Goal: Information Seeking & Learning: Learn about a topic

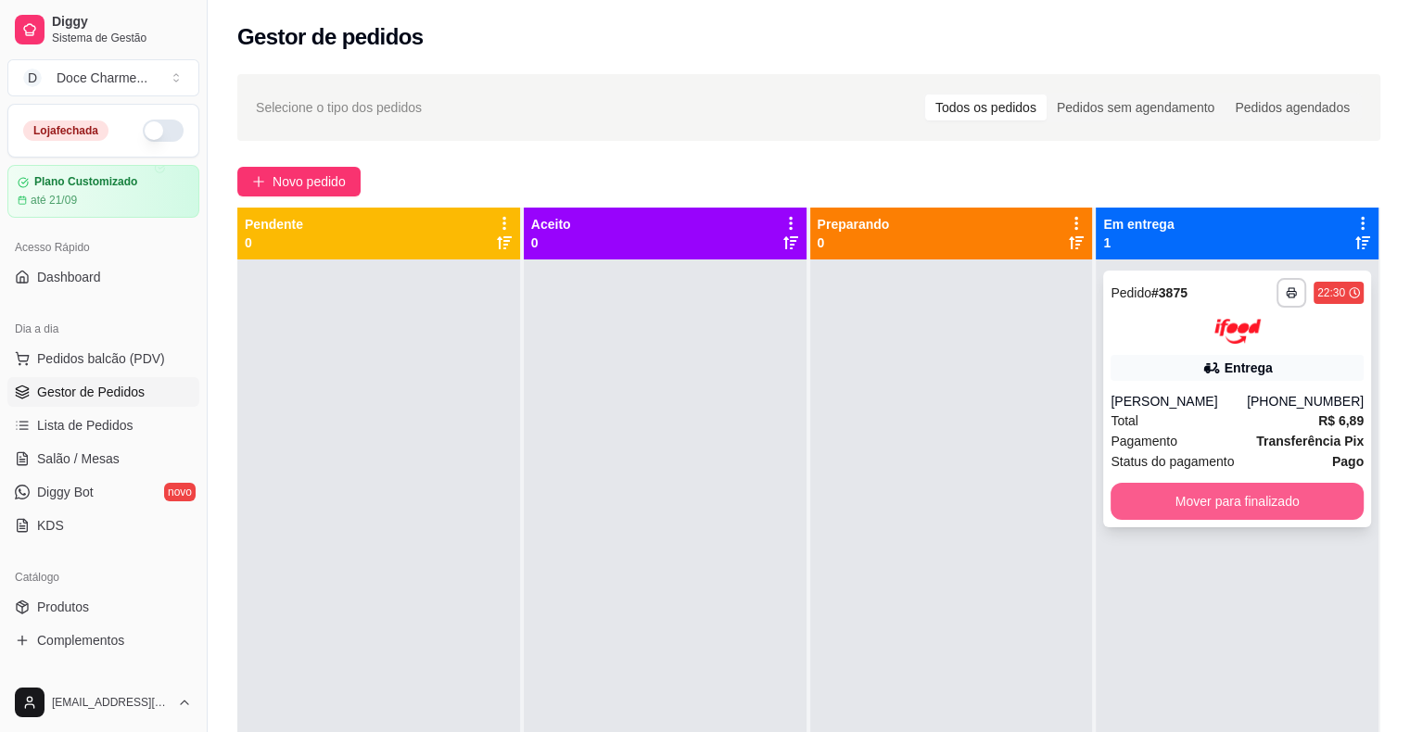
click at [1217, 511] on button "Mover para finalizado" at bounding box center [1237, 501] width 253 height 37
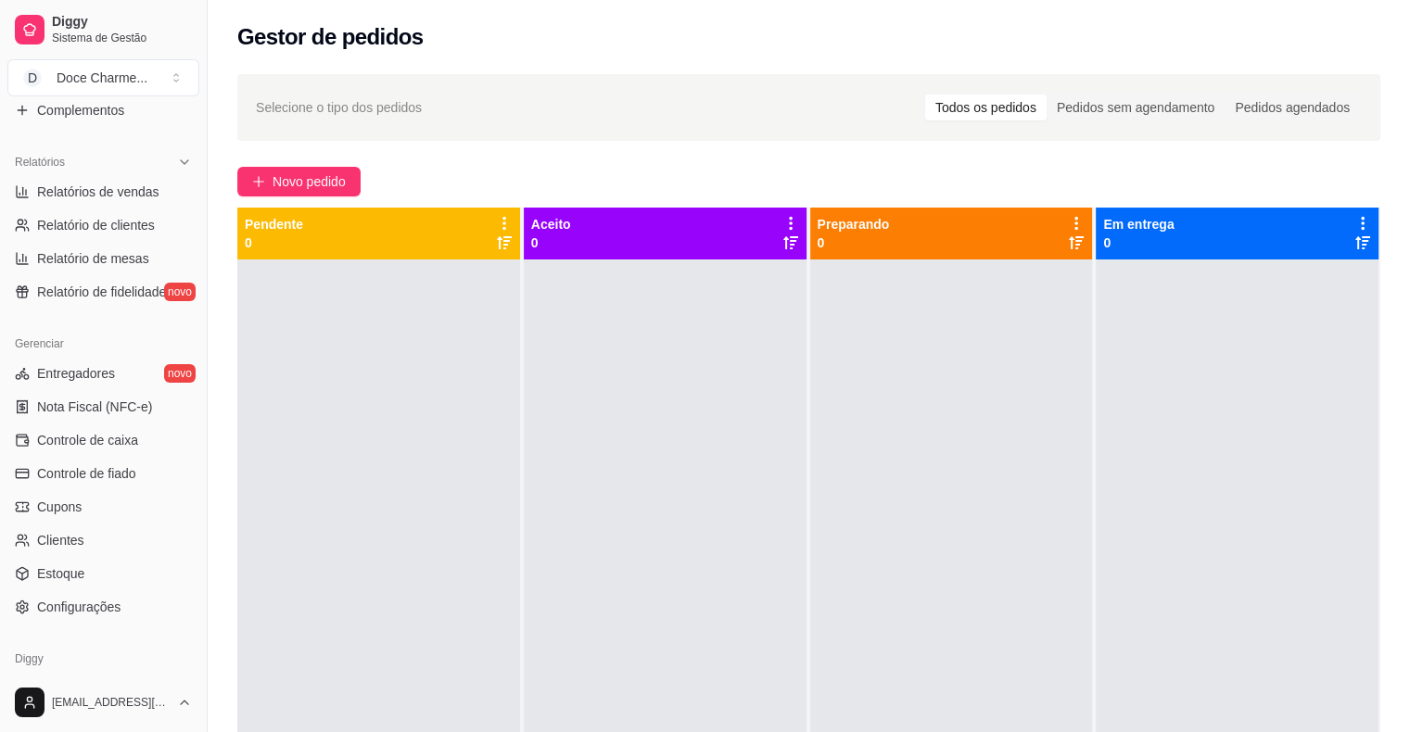
scroll to position [499, 0]
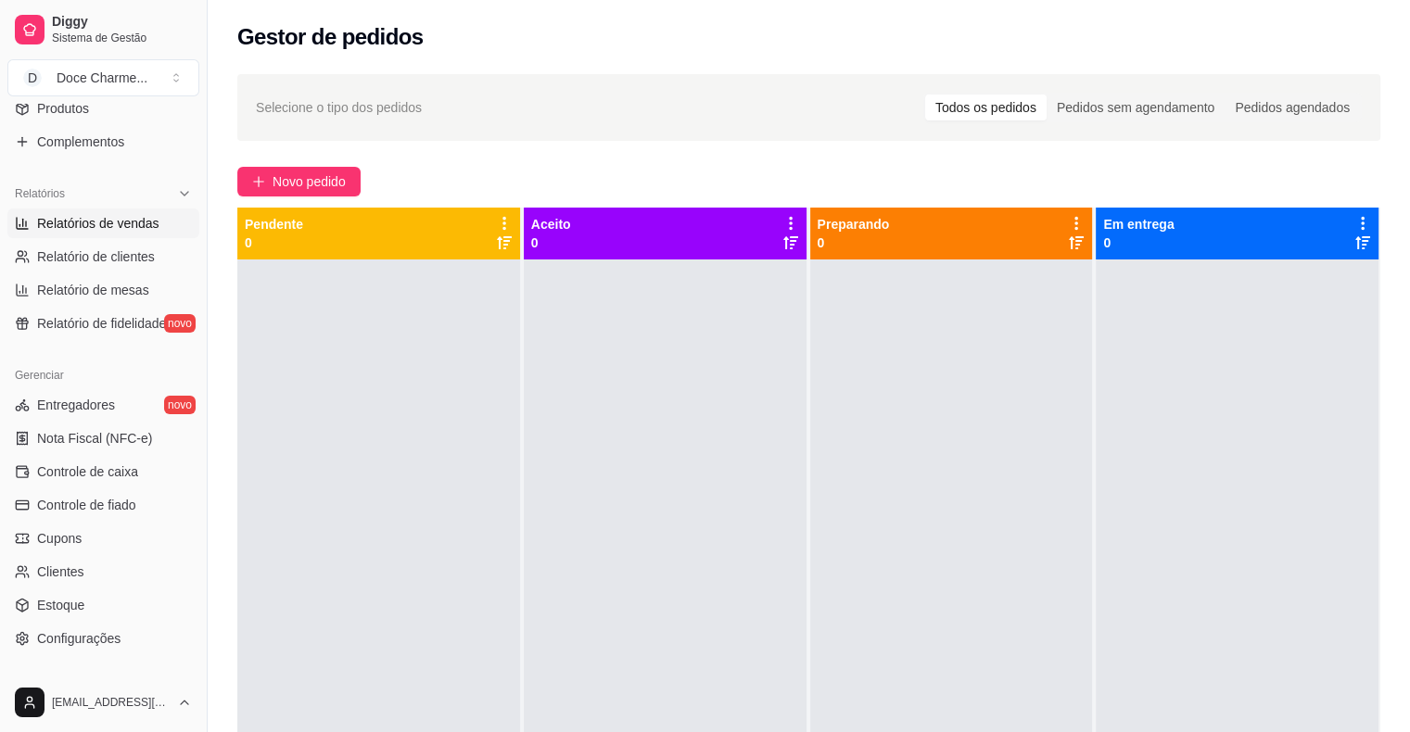
click at [146, 233] on link "Relatórios de vendas" at bounding box center [103, 224] width 192 height 30
select select "ALL"
select select "0"
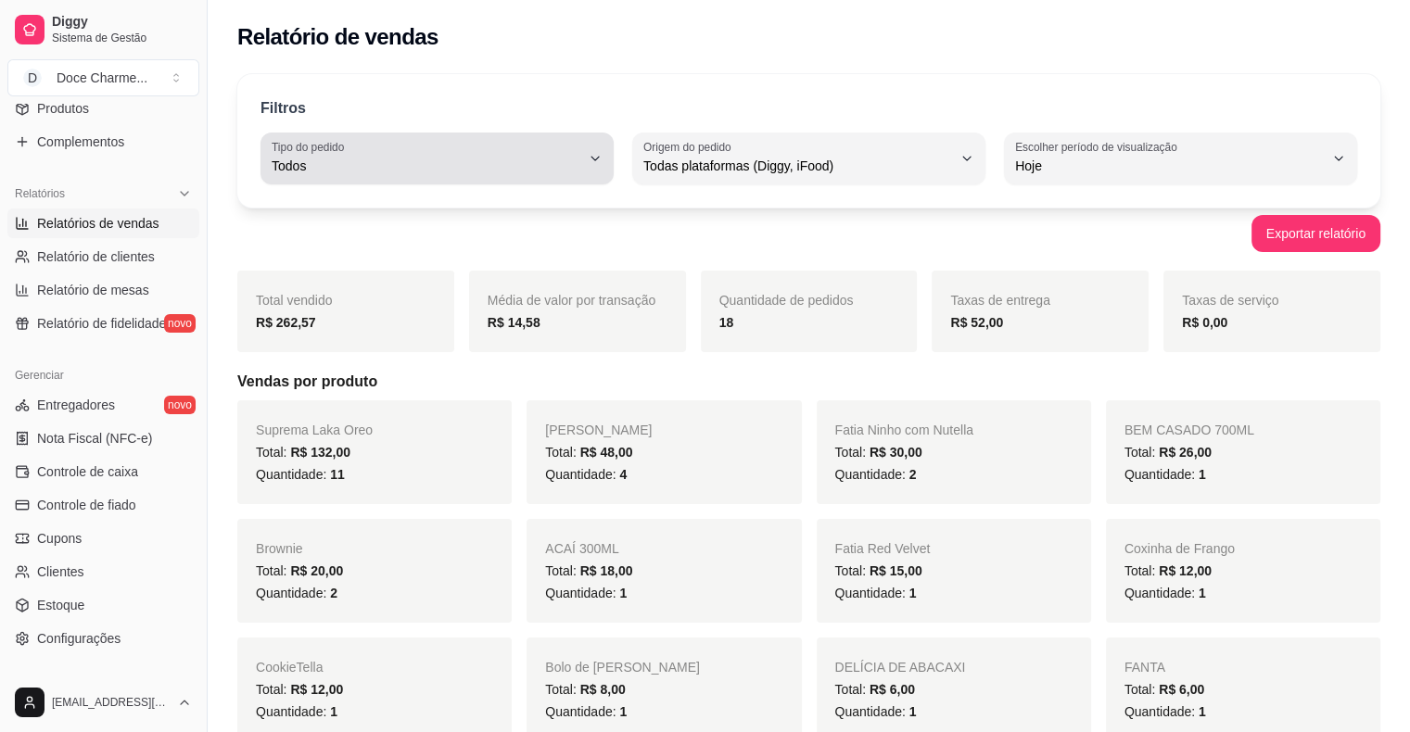
click at [379, 175] on div "Todos" at bounding box center [426, 158] width 309 height 37
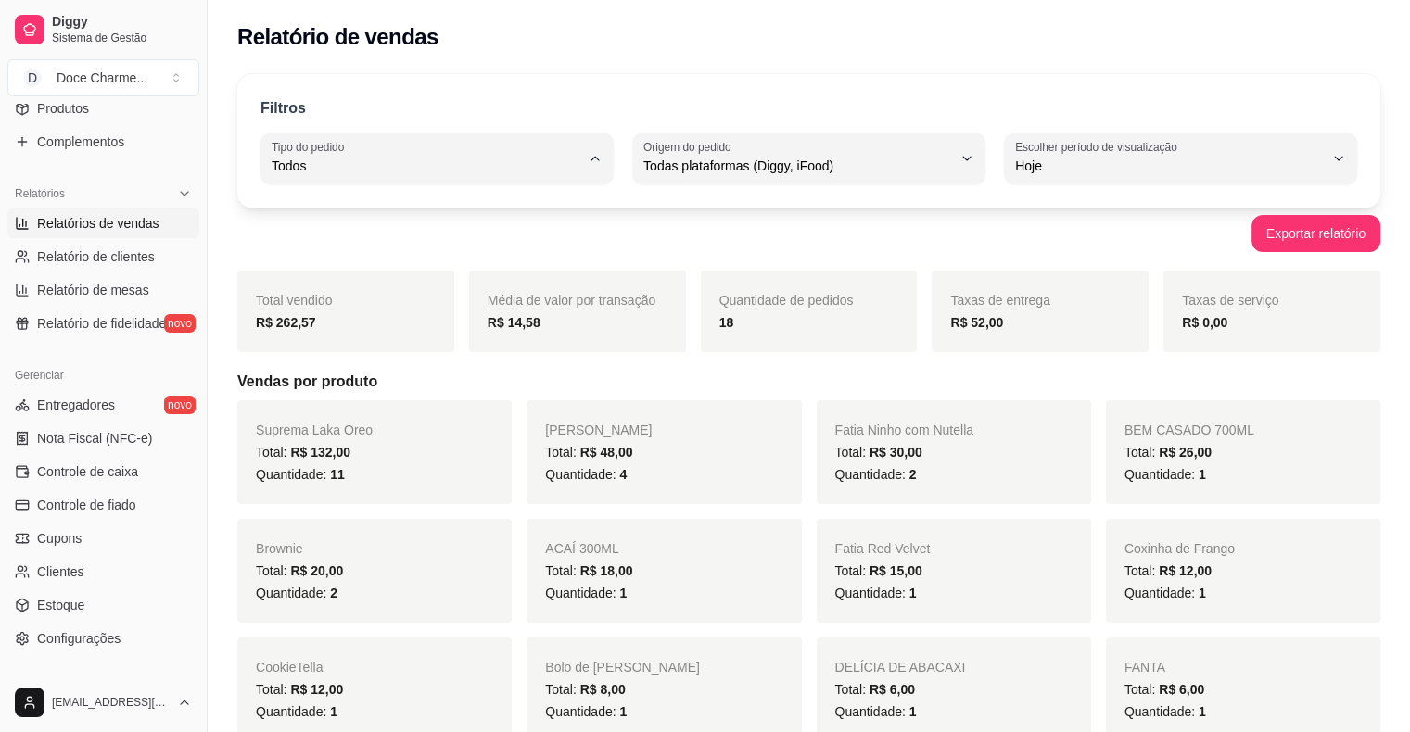
click at [343, 248] on span "Entrega" at bounding box center [428, 240] width 293 height 18
type input "DELIVERY"
select select "DELIVERY"
click at [343, 250] on div "Exportar relatório" at bounding box center [808, 233] width 1143 height 37
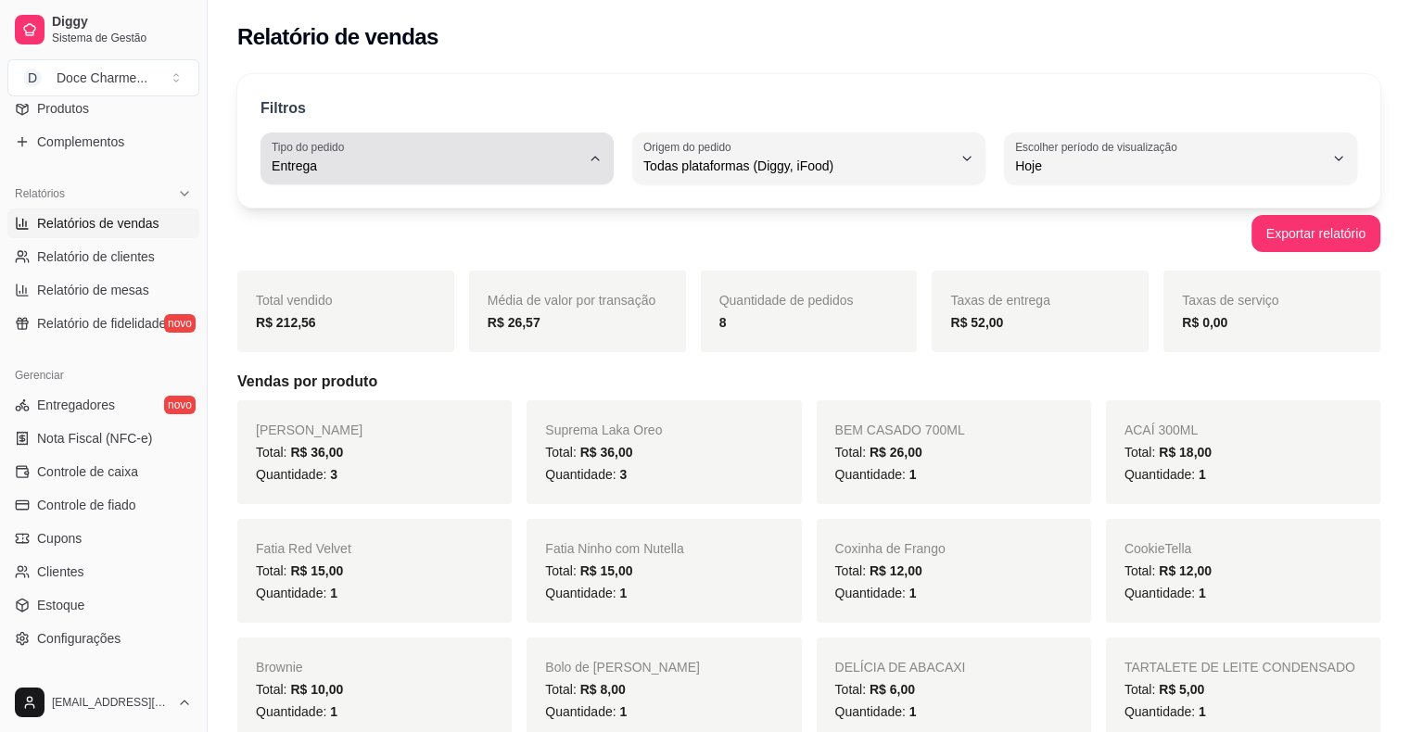
click at [405, 162] on span "Entrega" at bounding box center [426, 166] width 309 height 19
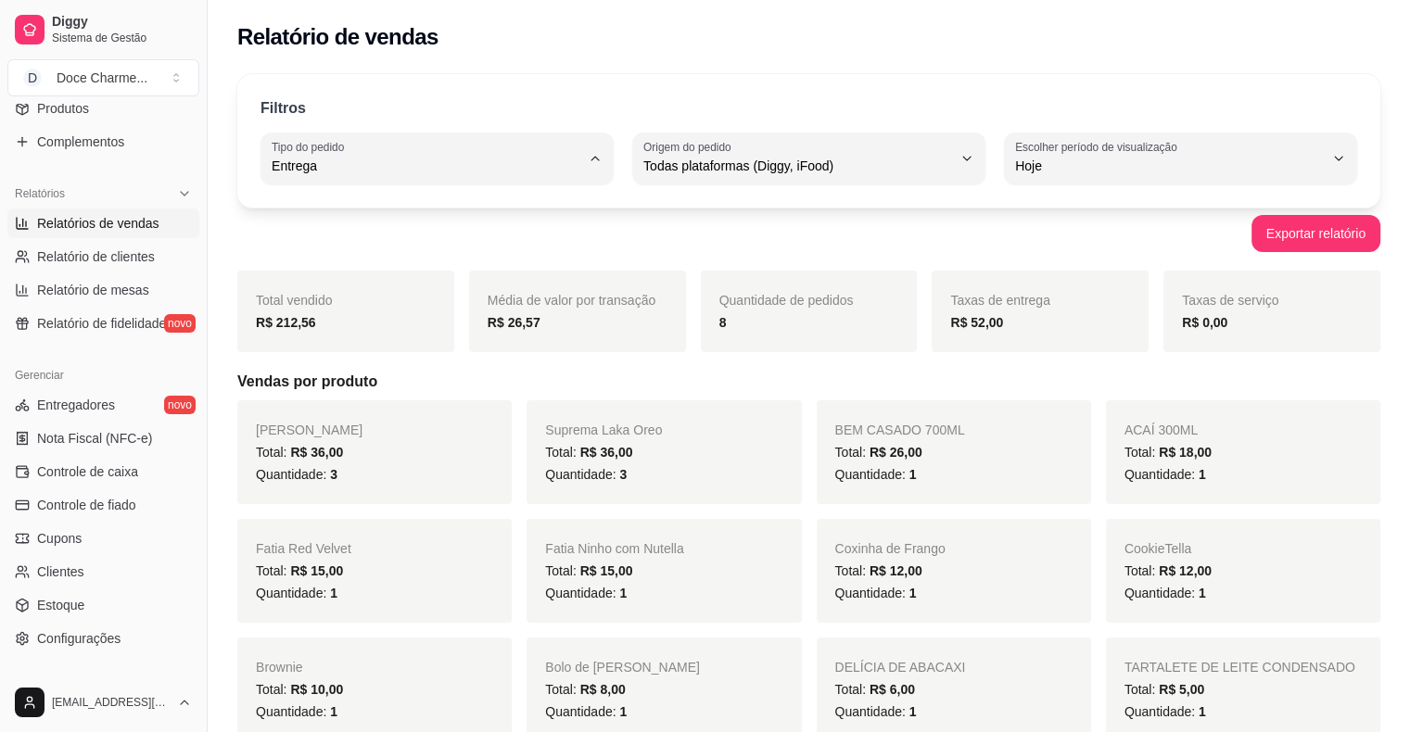
click at [386, 209] on span "Todos" at bounding box center [428, 209] width 293 height 18
type input "ALL"
select select "ALL"
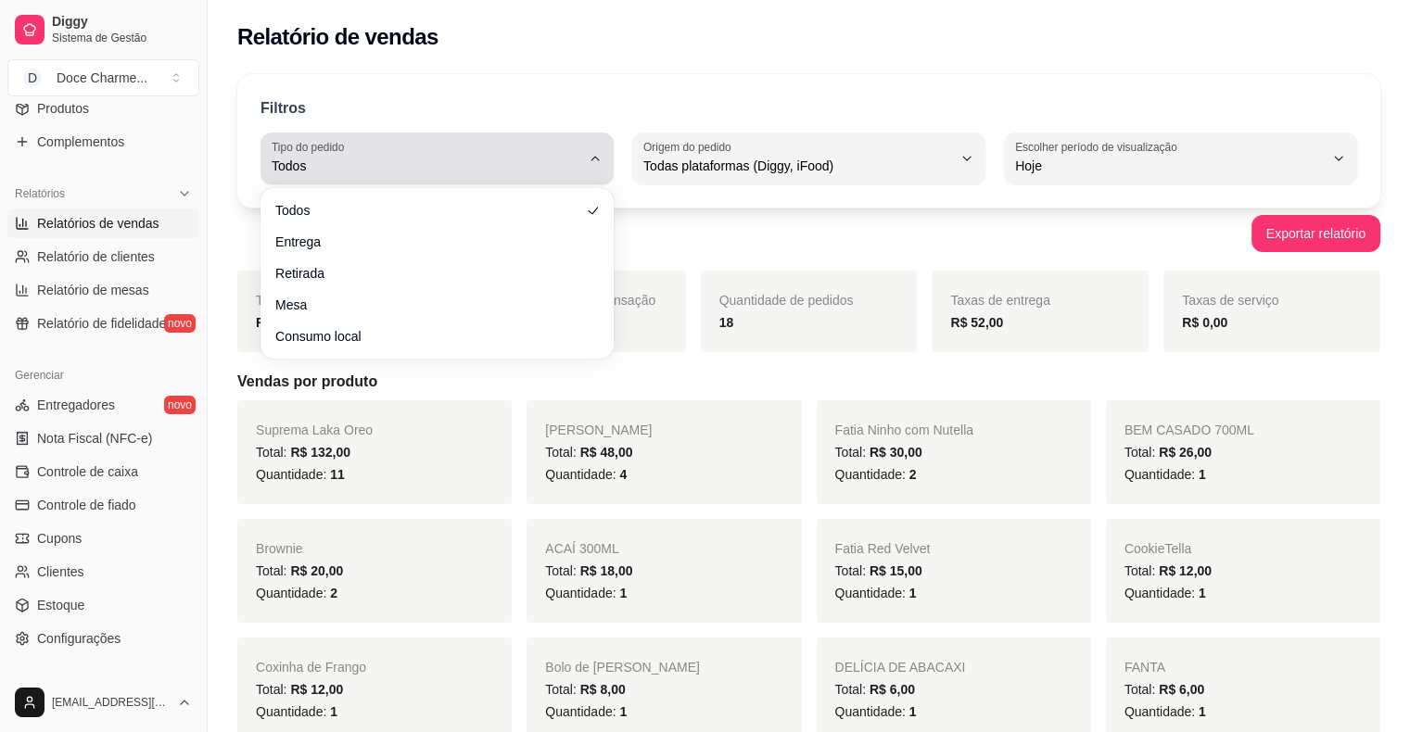
click at [446, 171] on span "Todos" at bounding box center [426, 166] width 309 height 19
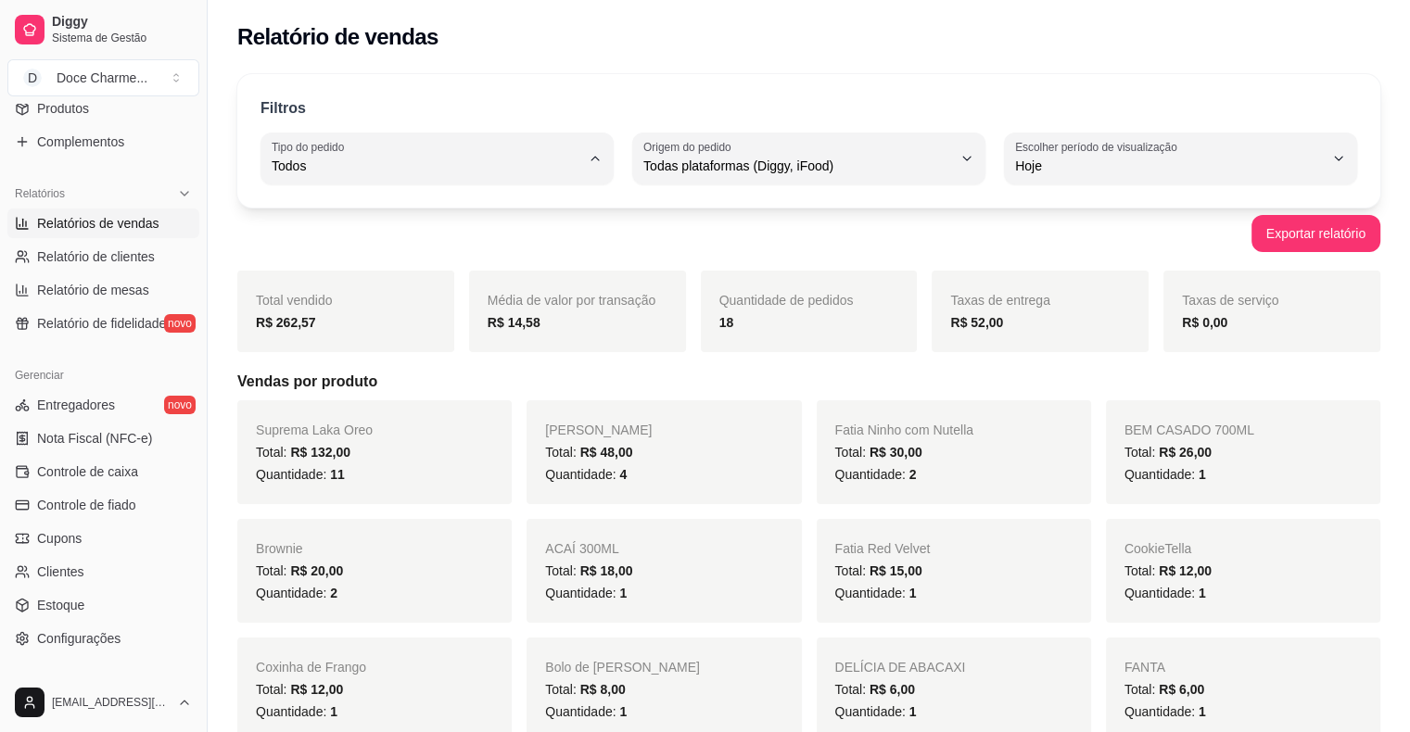
click at [376, 239] on span "Entrega" at bounding box center [428, 240] width 293 height 18
type input "DELIVERY"
select select "DELIVERY"
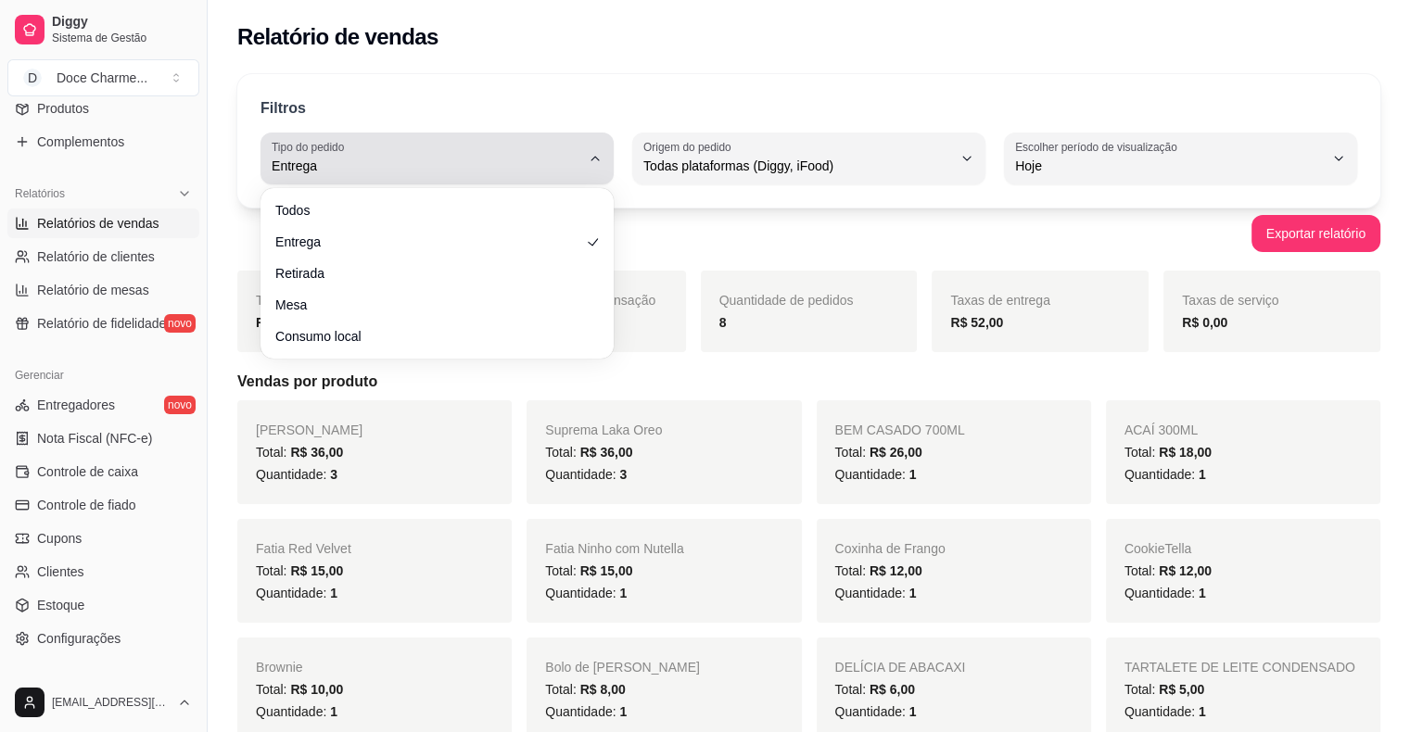
click at [455, 173] on span "Entrega" at bounding box center [426, 166] width 309 height 19
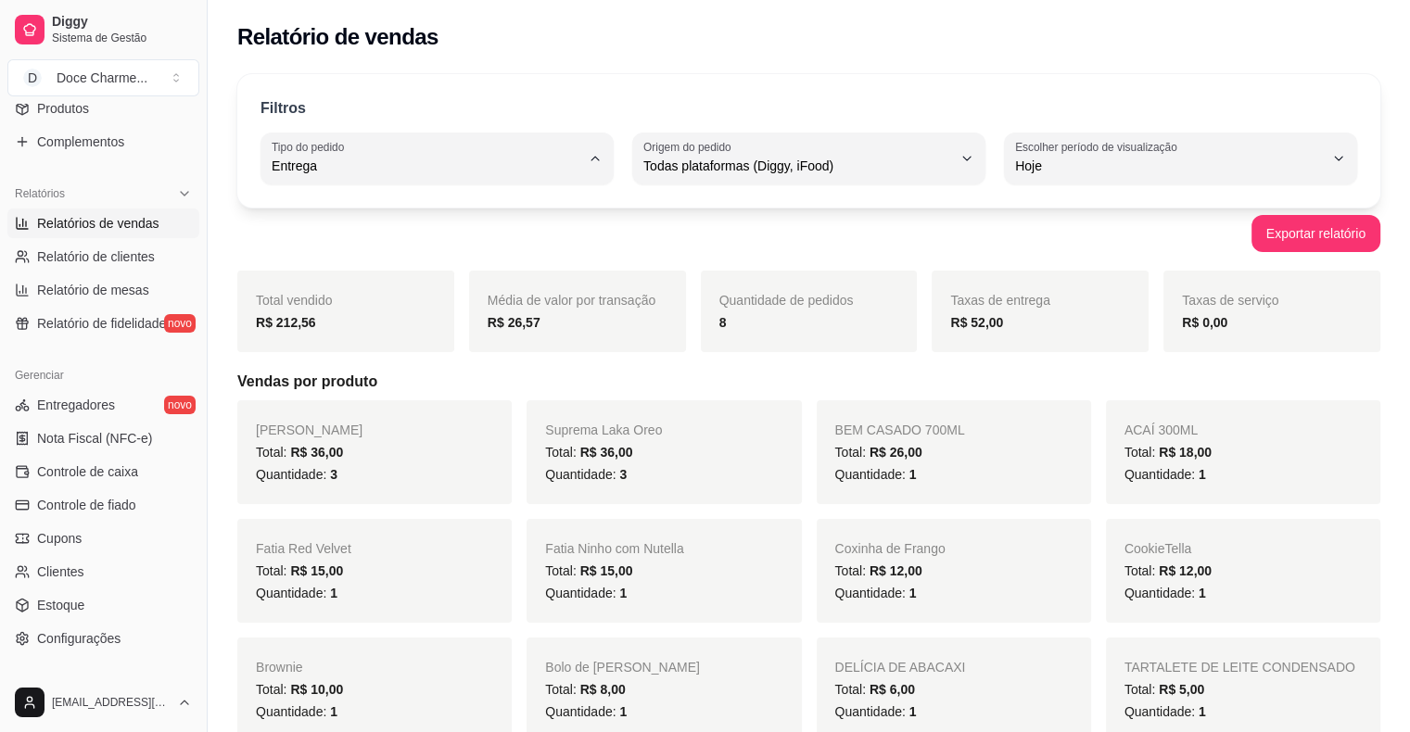
click at [387, 276] on span "Retirada" at bounding box center [428, 270] width 293 height 18
type input "PICKUP"
select select "PICKUP"
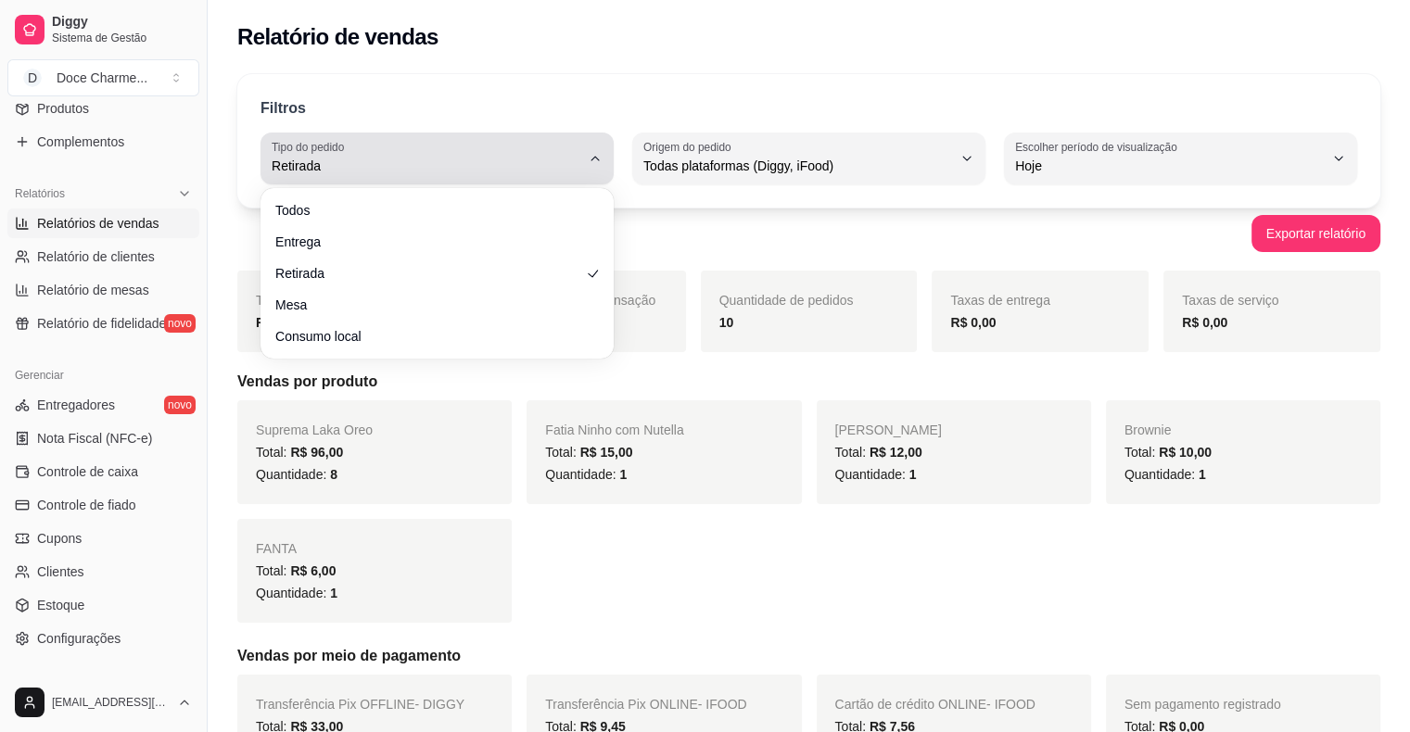
click at [437, 154] on div "Retirada" at bounding box center [426, 158] width 309 height 37
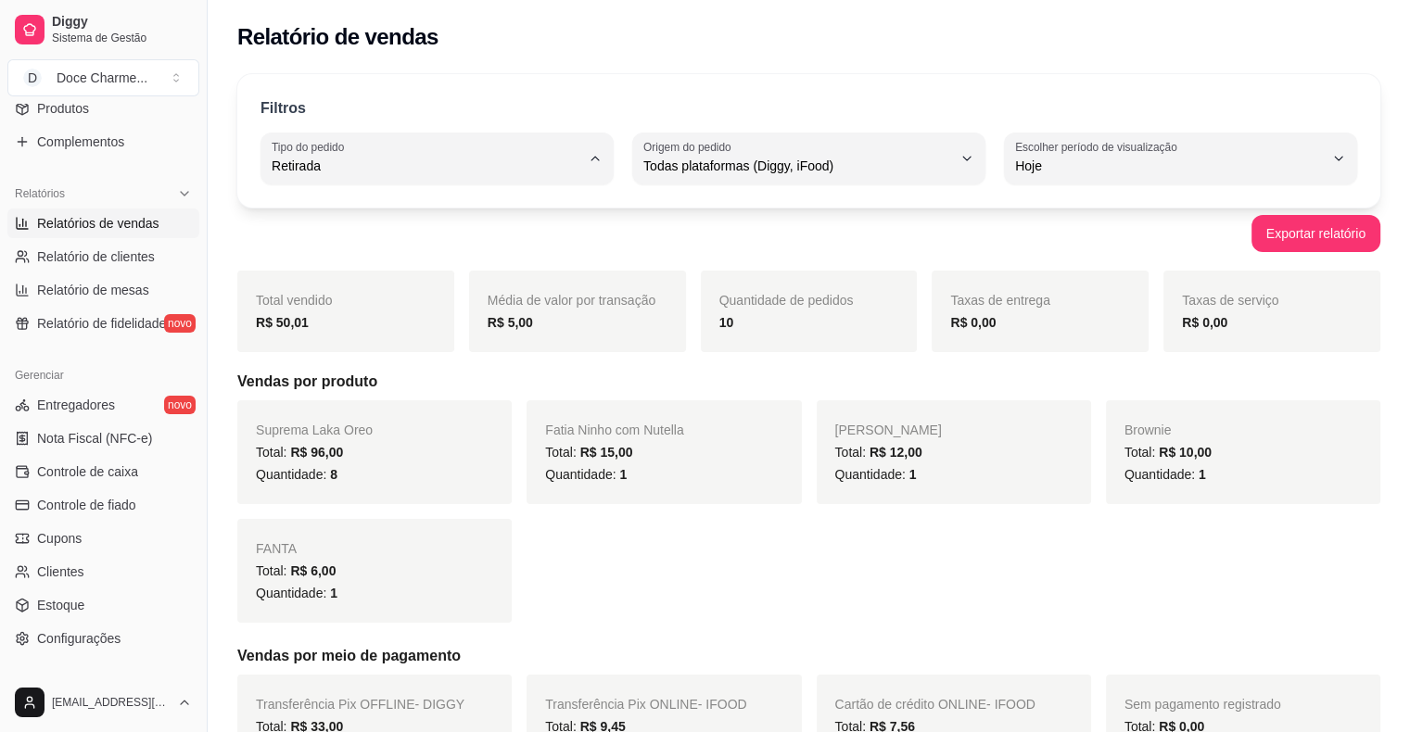
click at [382, 251] on li "Entrega" at bounding box center [436, 239] width 324 height 29
type input "DELIVERY"
select select "DELIVERY"
